Goal: Check status: Check status

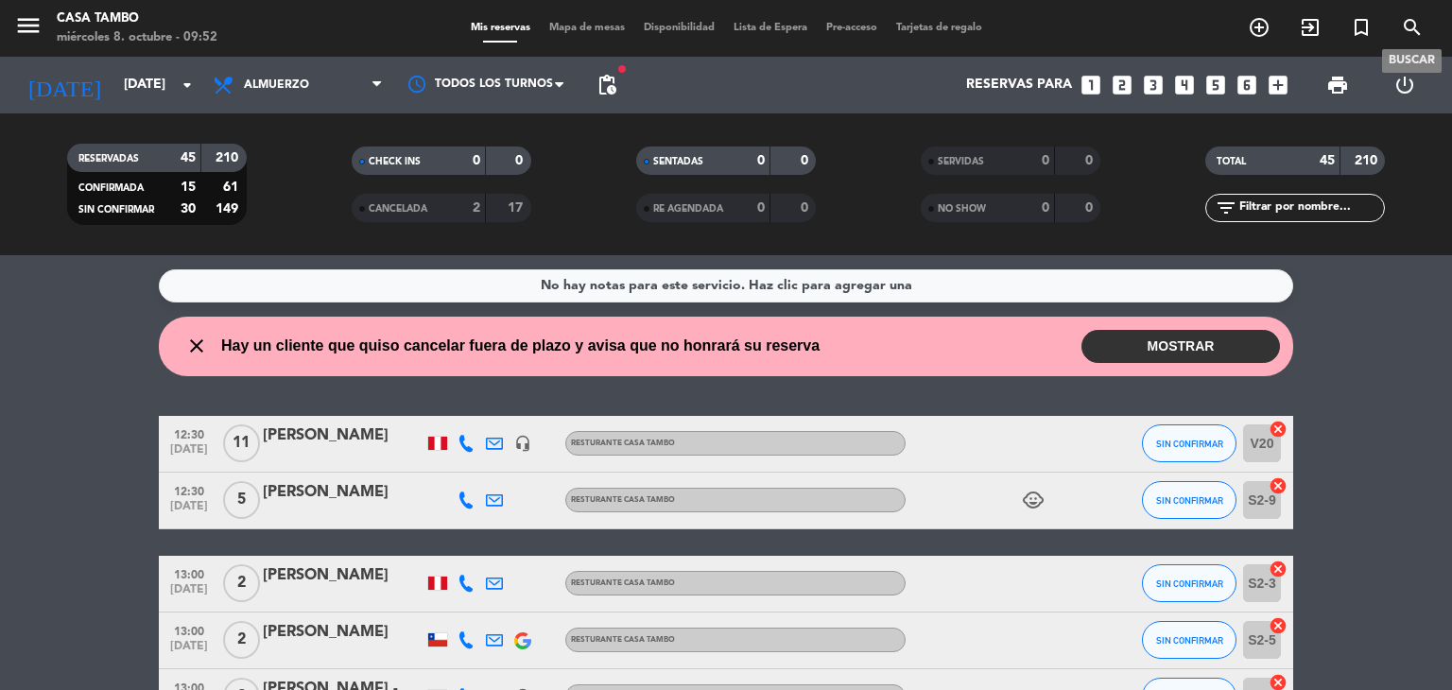
click at [472, 24] on icon "search" at bounding box center [1412, 27] width 23 height 23
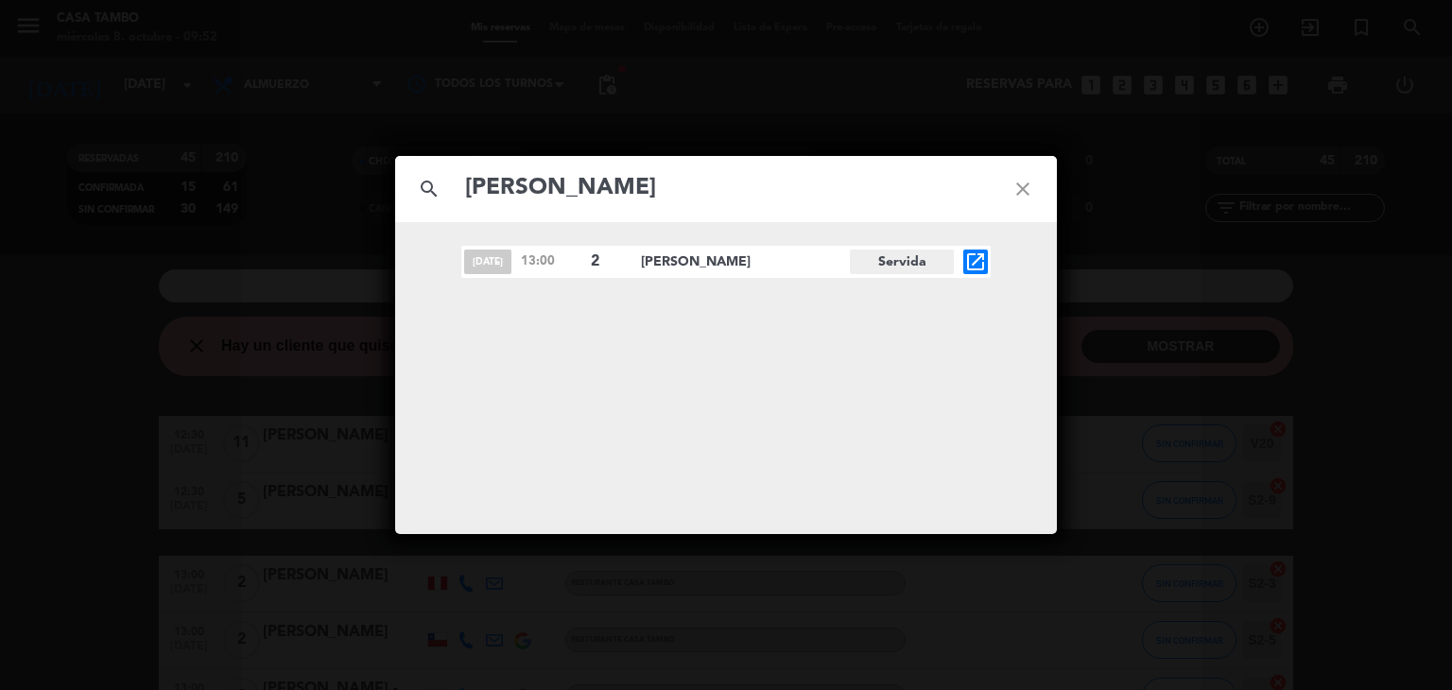
type input "[PERSON_NAME]"
click at [472, 267] on span "[PERSON_NAME]" at bounding box center [745, 262] width 209 height 22
click at [472, 258] on div "[DATE] 13:00 2 [PERSON_NAME] Servida open_in_new" at bounding box center [725, 262] width 529 height 32
click at [472, 261] on icon "open_in_new" at bounding box center [975, 261] width 23 height 23
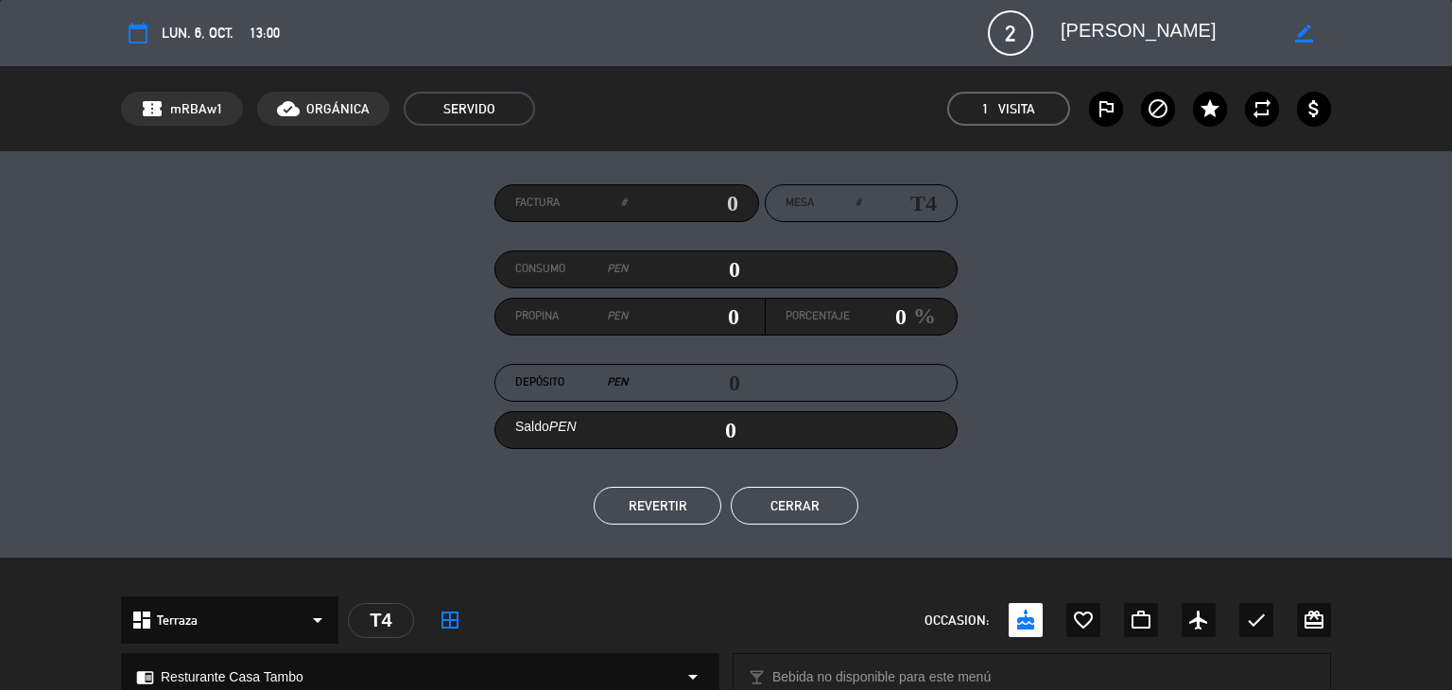
click at [472, 370] on div "Factura # Mesa # T4 Consumo PEN 0 Propina PEN 0 Porcentaje 0 % Depósito PEN 0 S…" at bounding box center [726, 354] width 1210 height 340
click at [472, 406] on div "Factura # Mesa # T4 Consumo PEN 0 Propina PEN 0 Porcentaje 0 % Depósito PEN 0 S…" at bounding box center [726, 354] width 1452 height 406
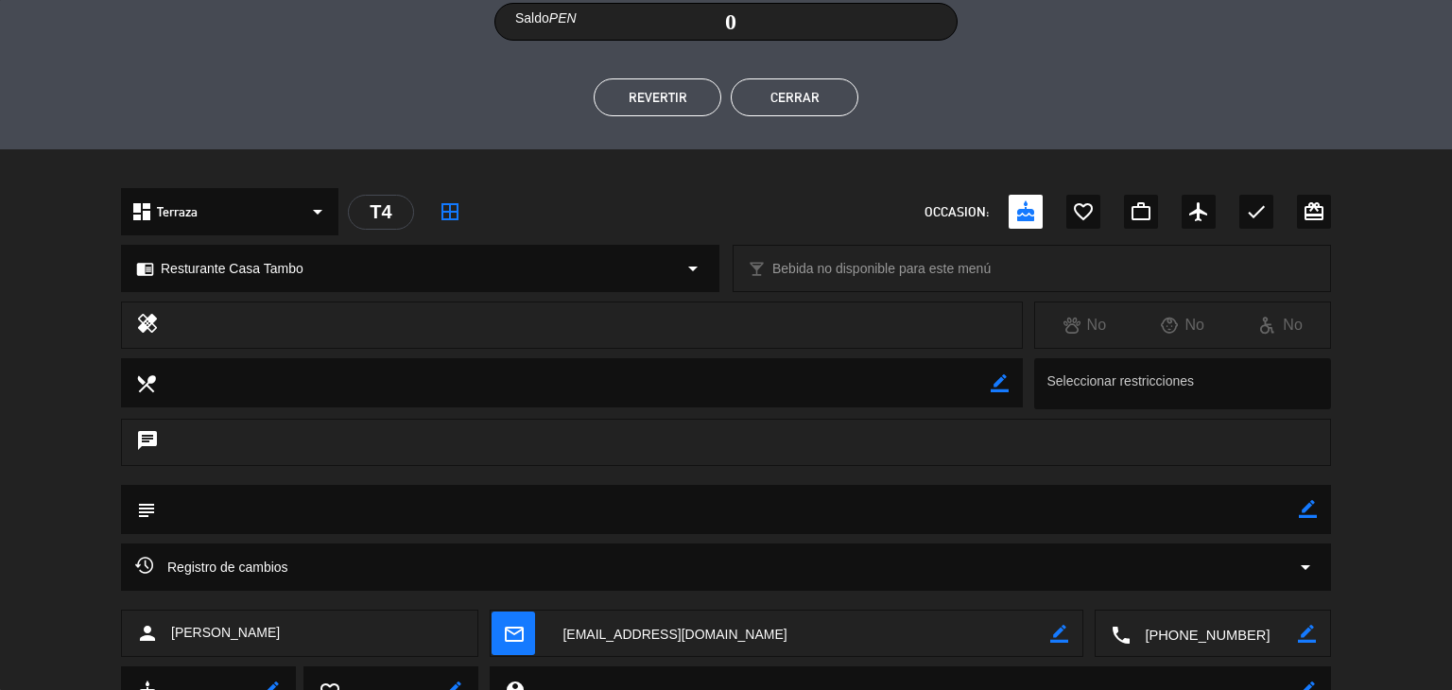
scroll to position [490, 0]
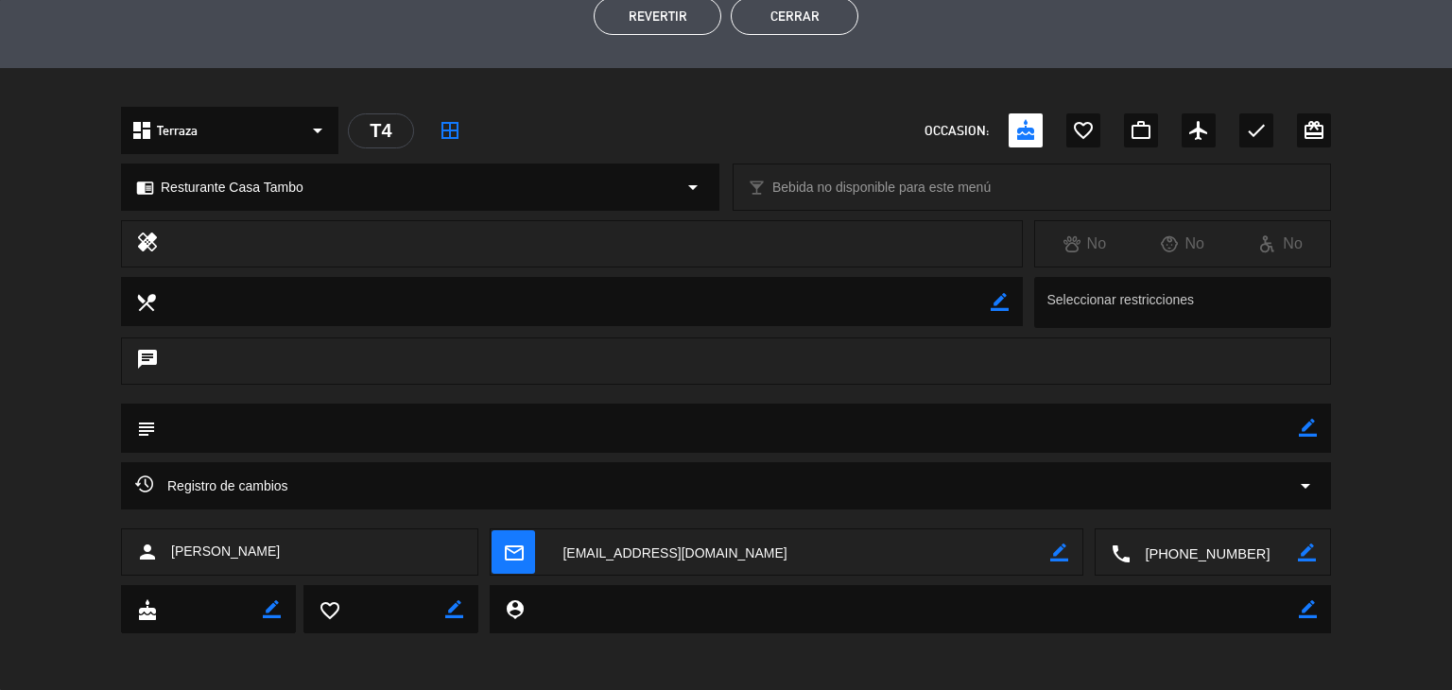
click at [472, 485] on icon "arrow_drop_down" at bounding box center [1305, 486] width 23 height 23
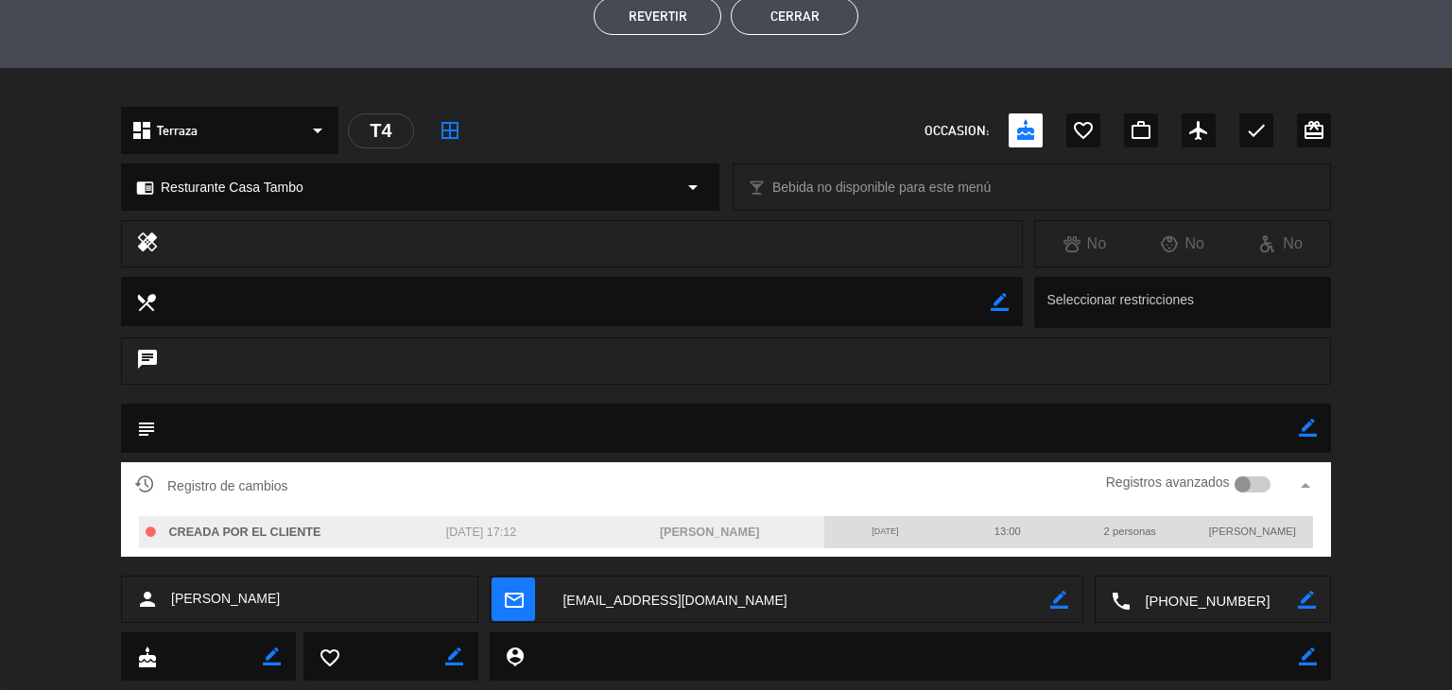
click at [472, 319] on div "local_dining border_color Seleccionar restricciones" at bounding box center [726, 307] width 1452 height 60
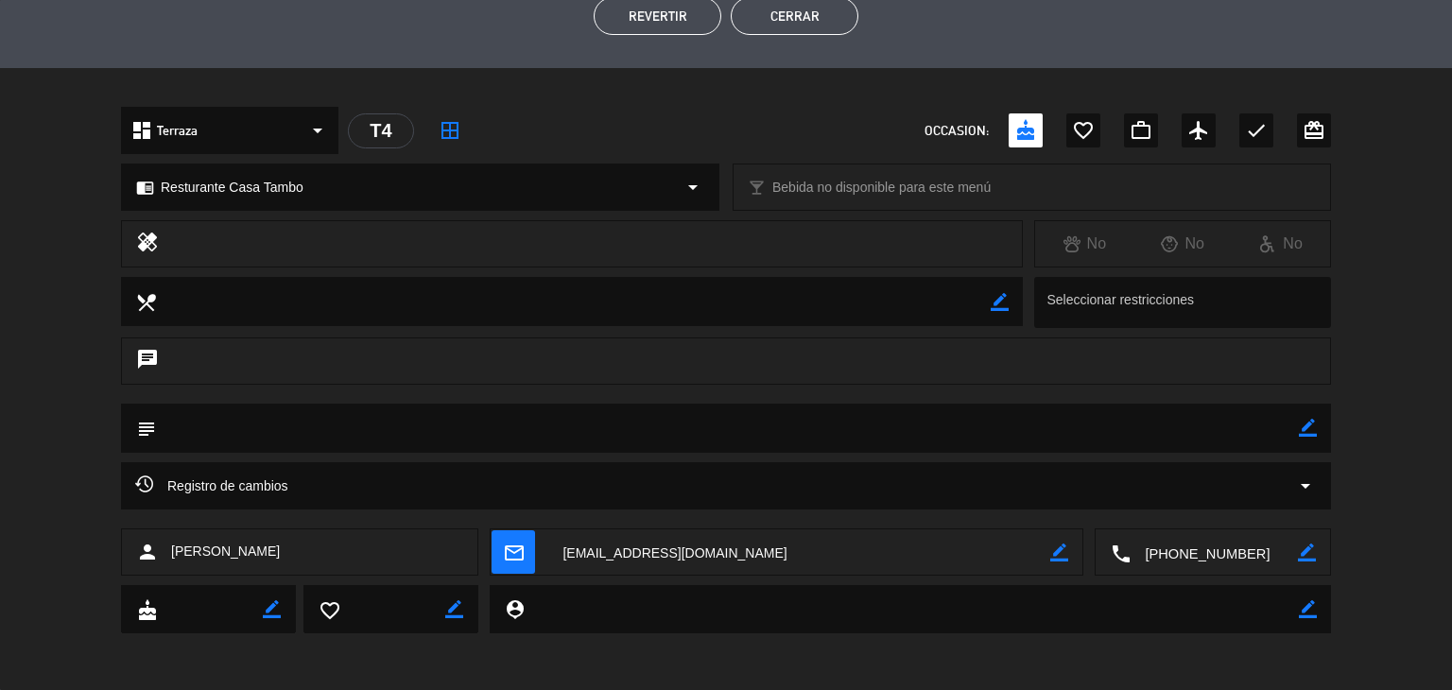
click at [472, 18] on button "Cerrar" at bounding box center [795, 16] width 128 height 38
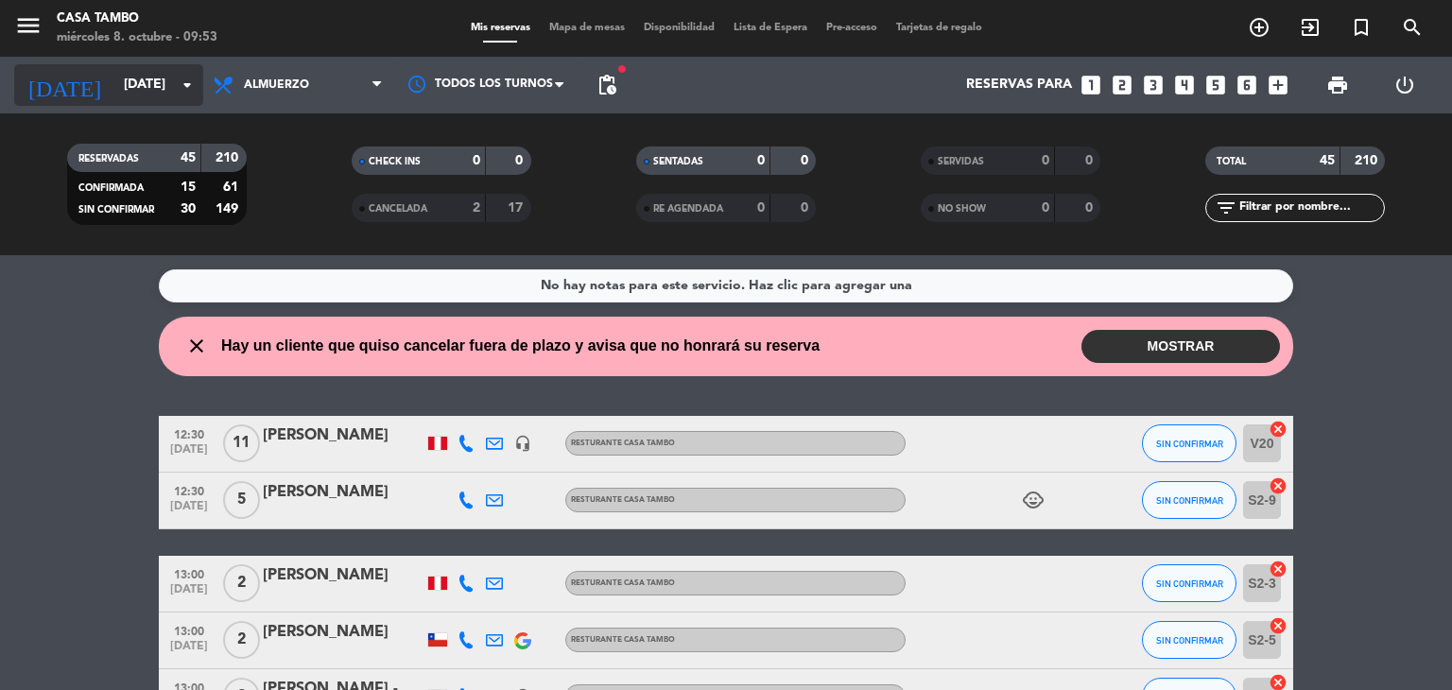
click at [192, 92] on icon "arrow_drop_down" at bounding box center [187, 85] width 23 height 23
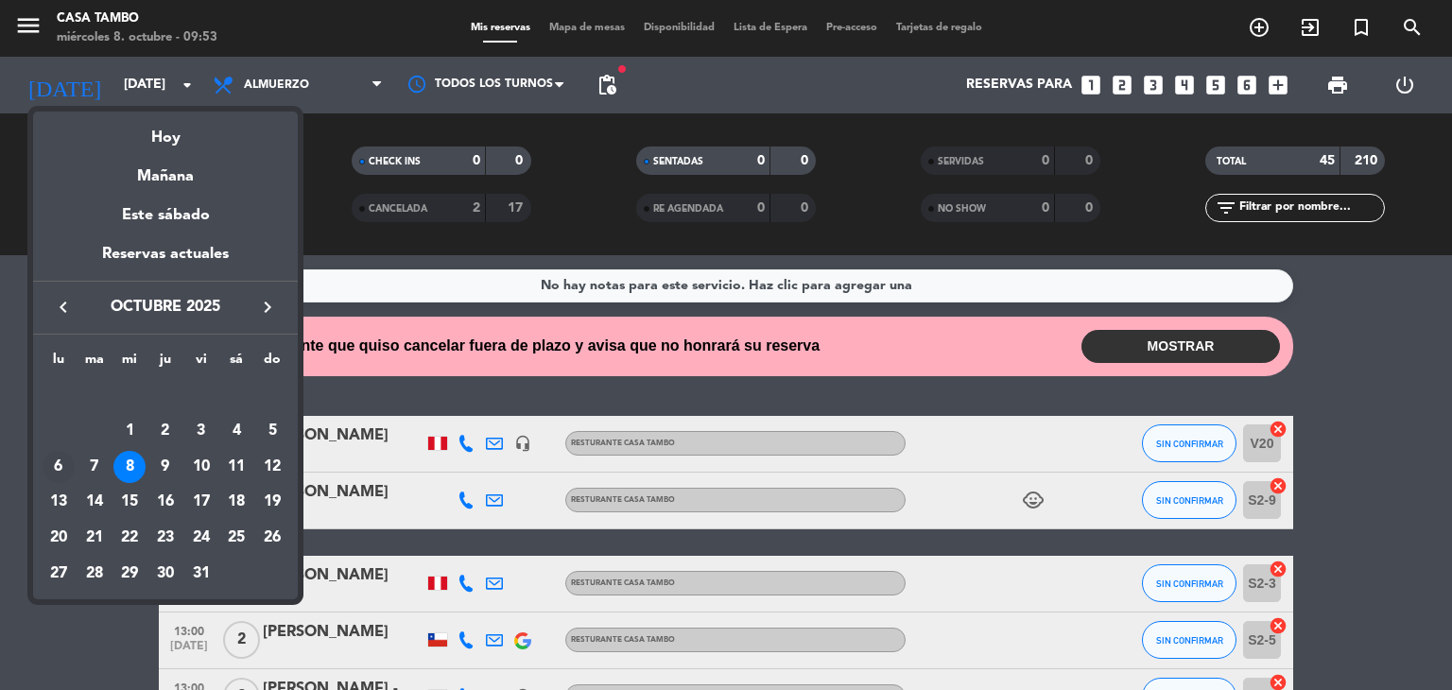
click at [69, 461] on div "6" at bounding box center [59, 467] width 32 height 32
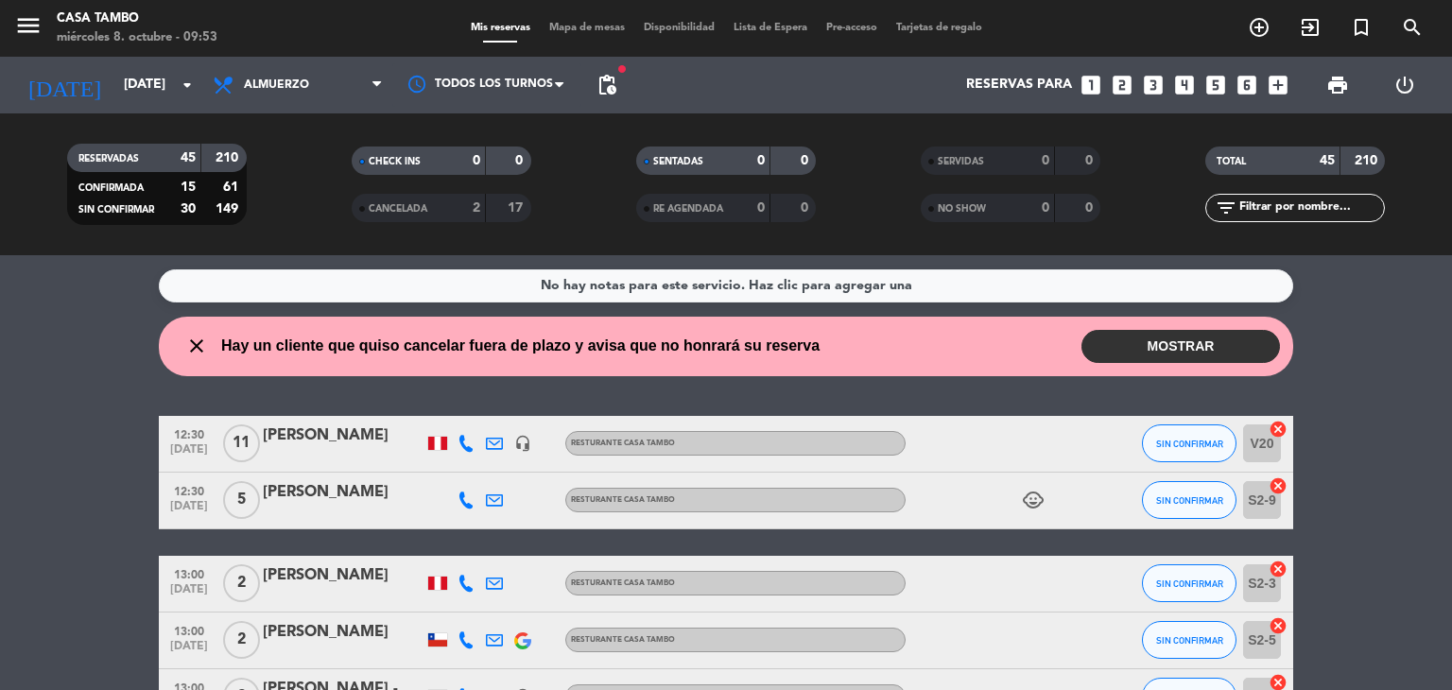
type input "[DATE]"
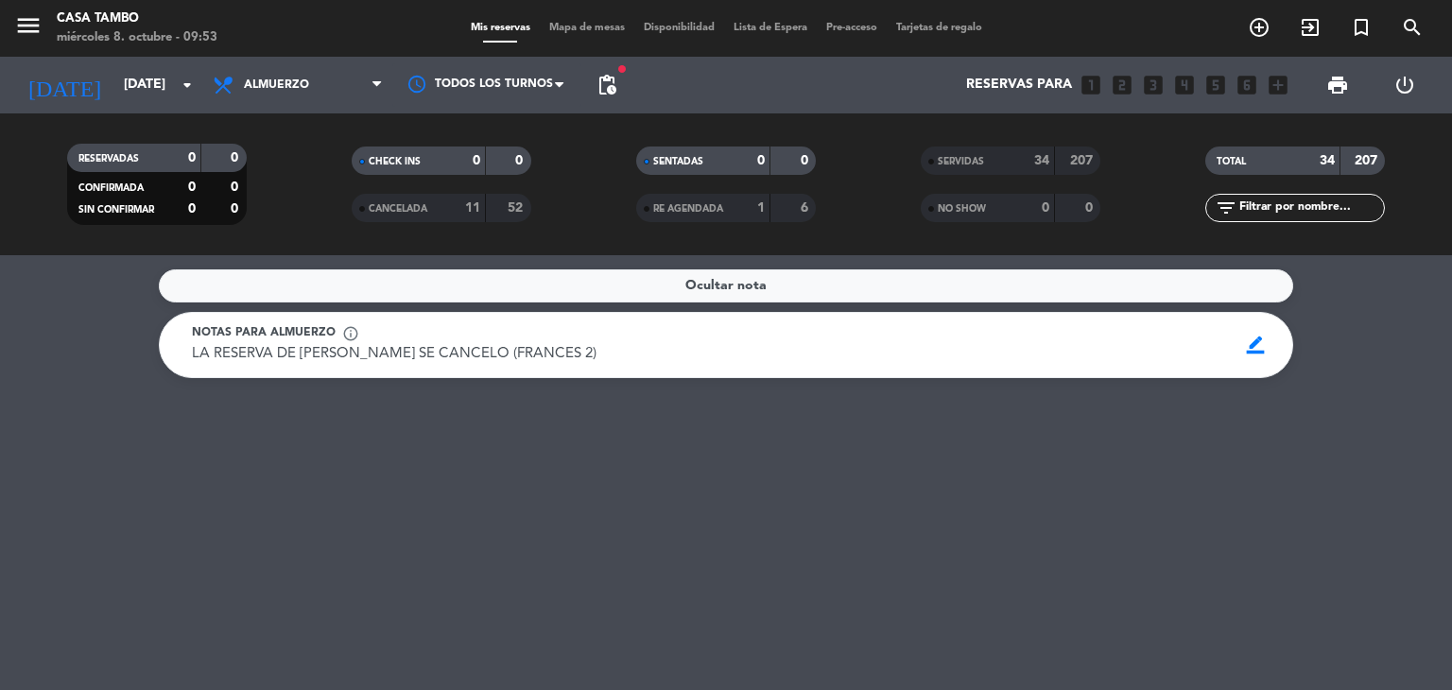
click at [472, 160] on div "SERVIDAS" at bounding box center [968, 161] width 87 height 22
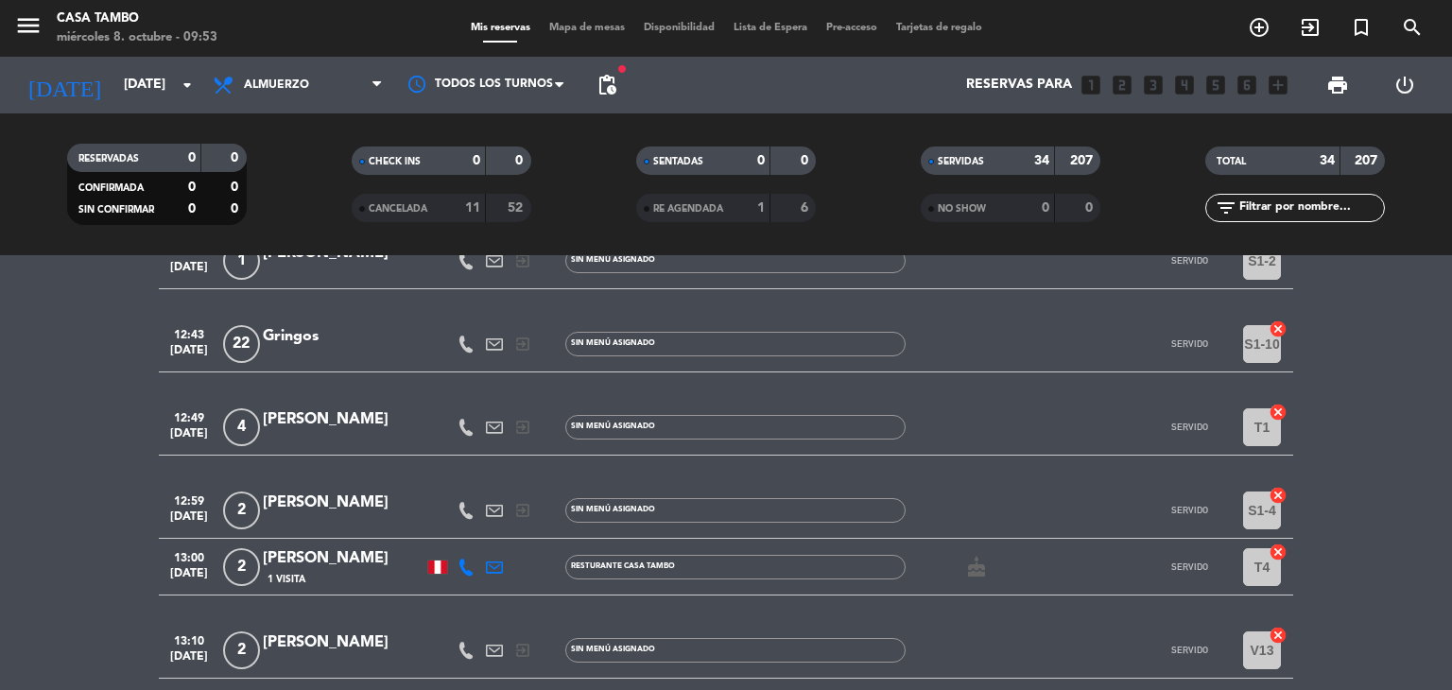
scroll to position [605, 0]
